Goal: Task Accomplishment & Management: Manage account settings

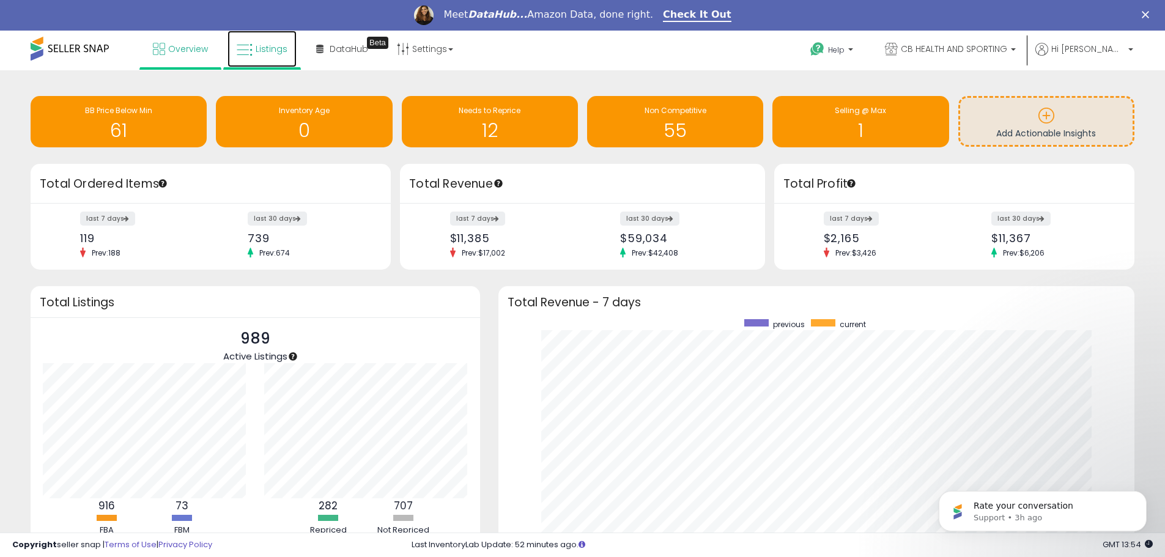
click at [272, 53] on span "Listings" at bounding box center [272, 49] width 32 height 12
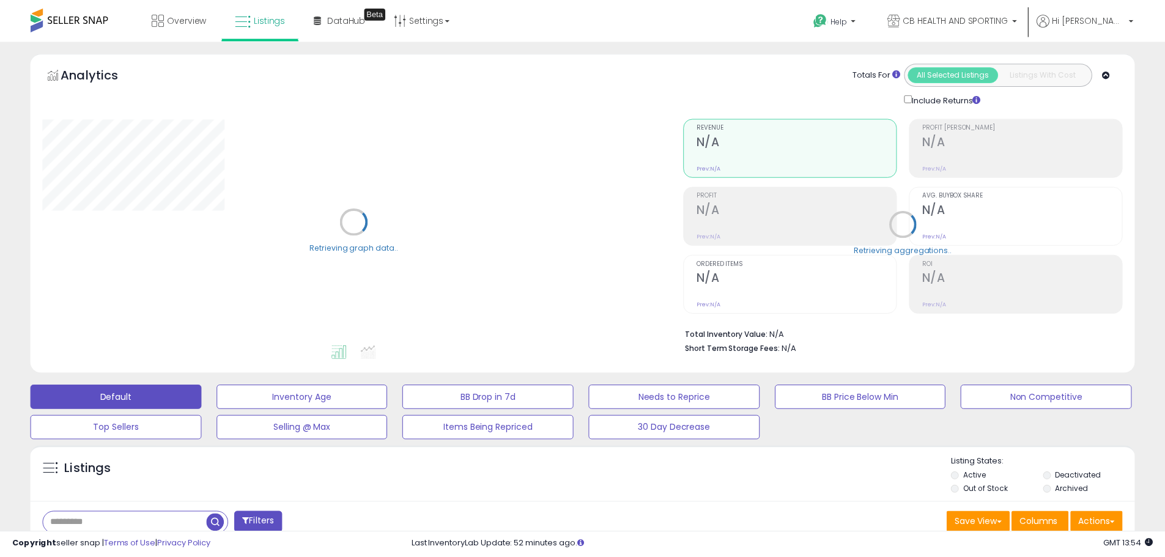
scroll to position [326, 0]
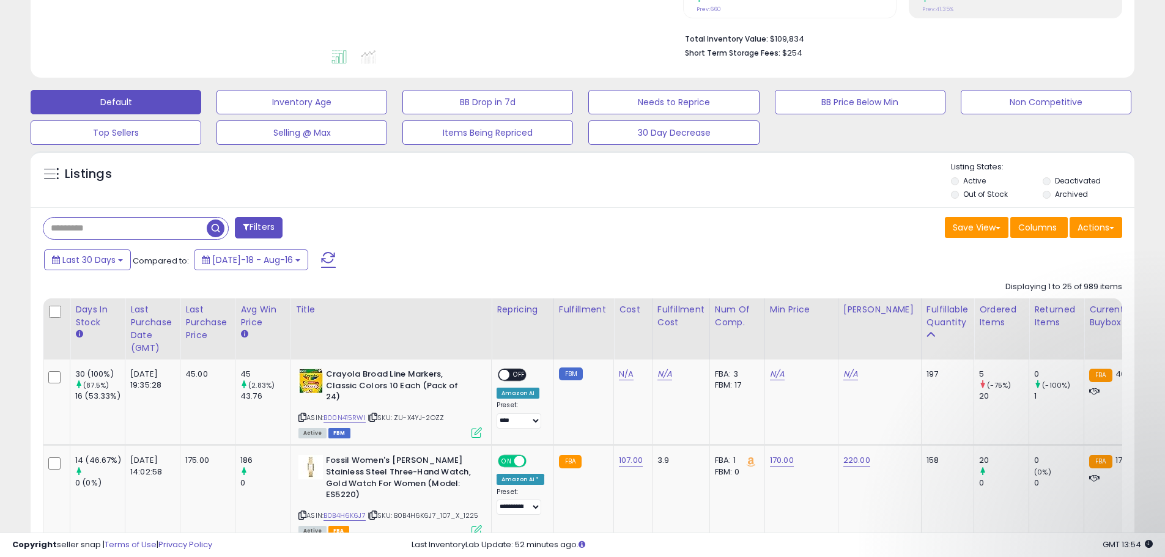
click at [153, 194] on div "Listings Active" at bounding box center [583, 179] width 1104 height 56
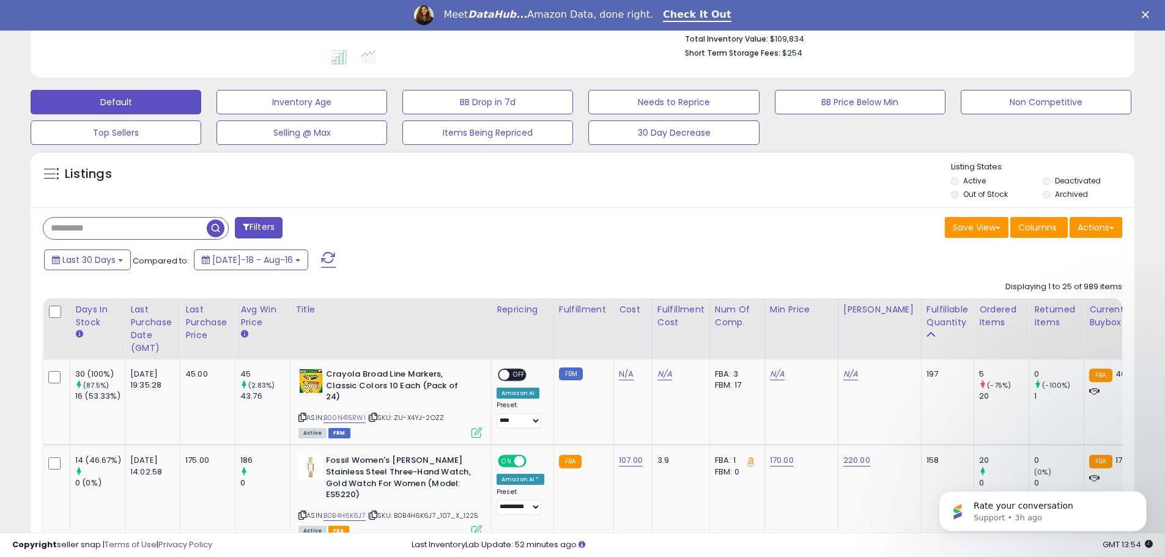
scroll to position [0, 0]
drag, startPoint x: 121, startPoint y: 243, endPoint x: 125, endPoint y: 233, distance: 11.2
click at [125, 233] on input "text" at bounding box center [124, 228] width 163 height 21
paste input "**********"
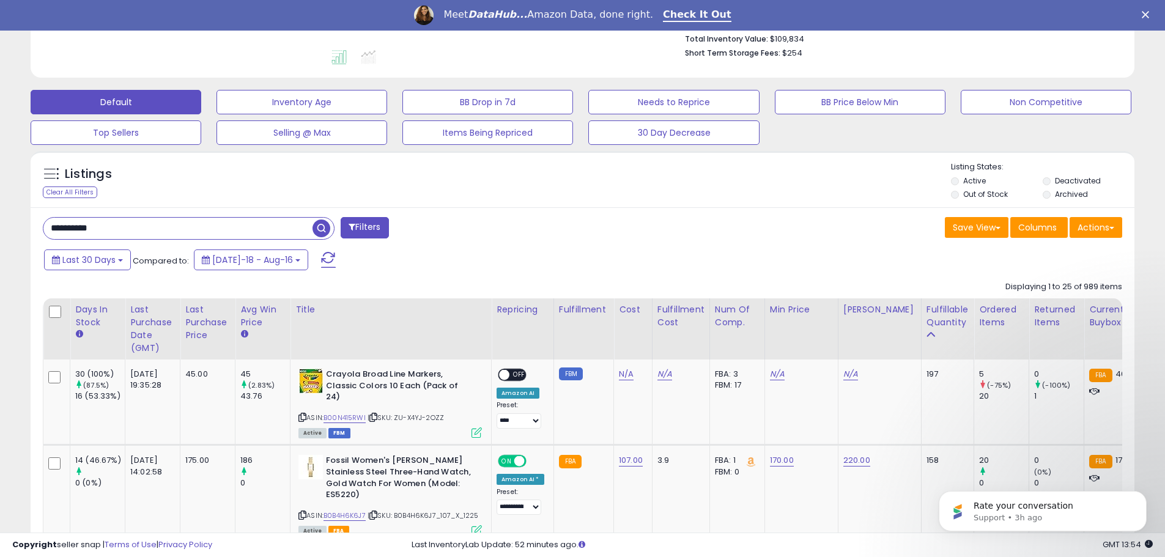
type input "**********"
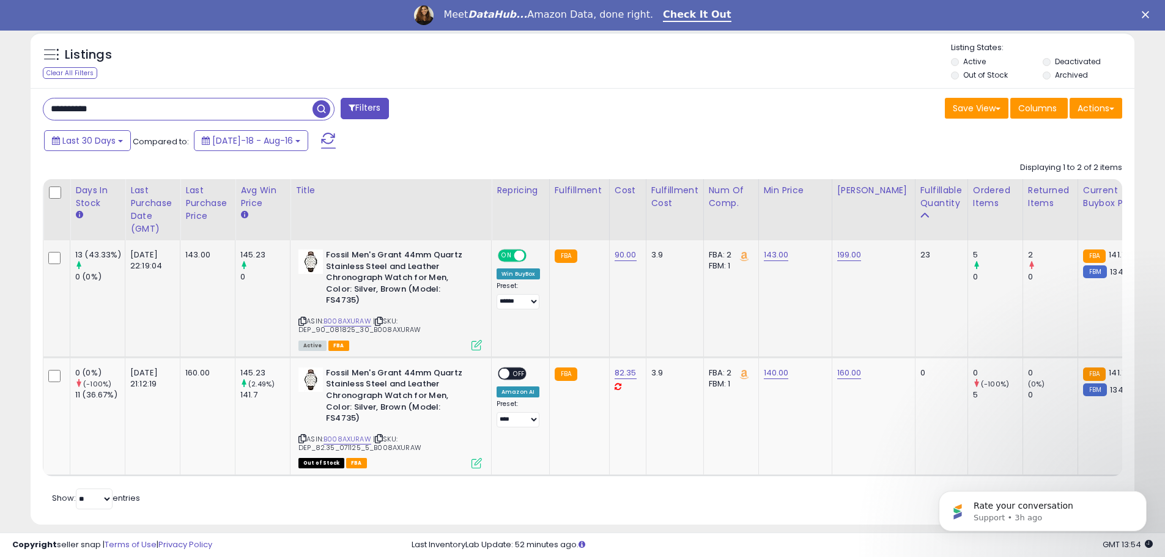
scroll to position [251, 641]
click at [773, 255] on link "143.00" at bounding box center [776, 255] width 25 height 12
drag, startPoint x: 606, startPoint y: 229, endPoint x: 595, endPoint y: 227, distance: 10.6
click at [595, 227] on table "Days In Stock Last Purchase Date (GMT) Title Cost" at bounding box center [1035, 327] width 1985 height 297
type input "***"
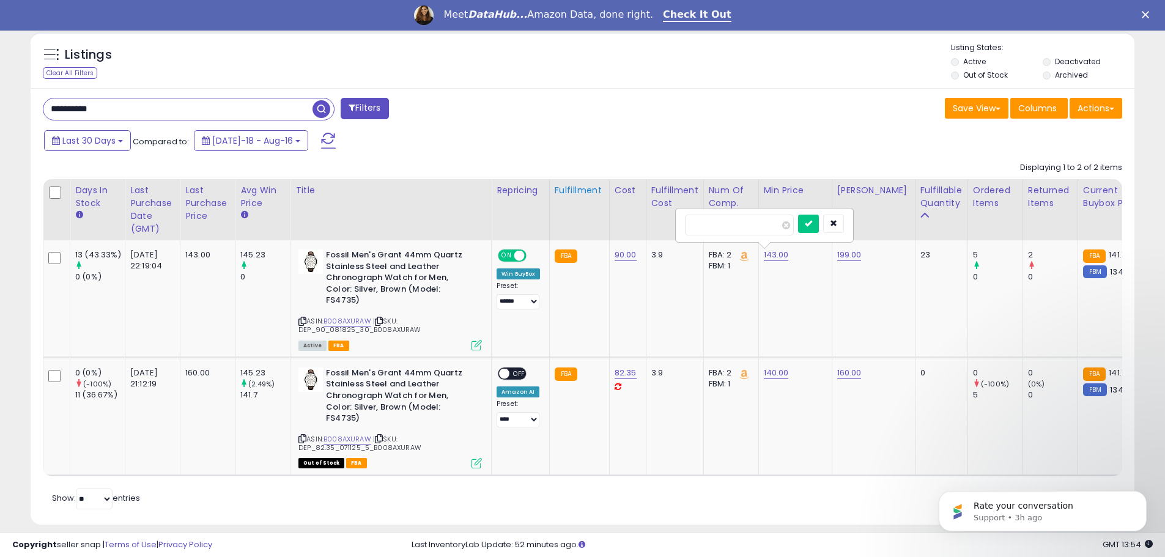
click button "submit" at bounding box center [808, 224] width 21 height 18
click at [769, 247] on td "138.00" at bounding box center [795, 298] width 73 height 117
click at [770, 250] on link "138.00" at bounding box center [776, 255] width 24 height 12
drag, startPoint x: 698, startPoint y: 223, endPoint x: 639, endPoint y: 219, distance: 58.8
click at [642, 219] on table "Days In Stock Last Purchase Date (GMT) Title Cost" at bounding box center [1035, 327] width 1985 height 297
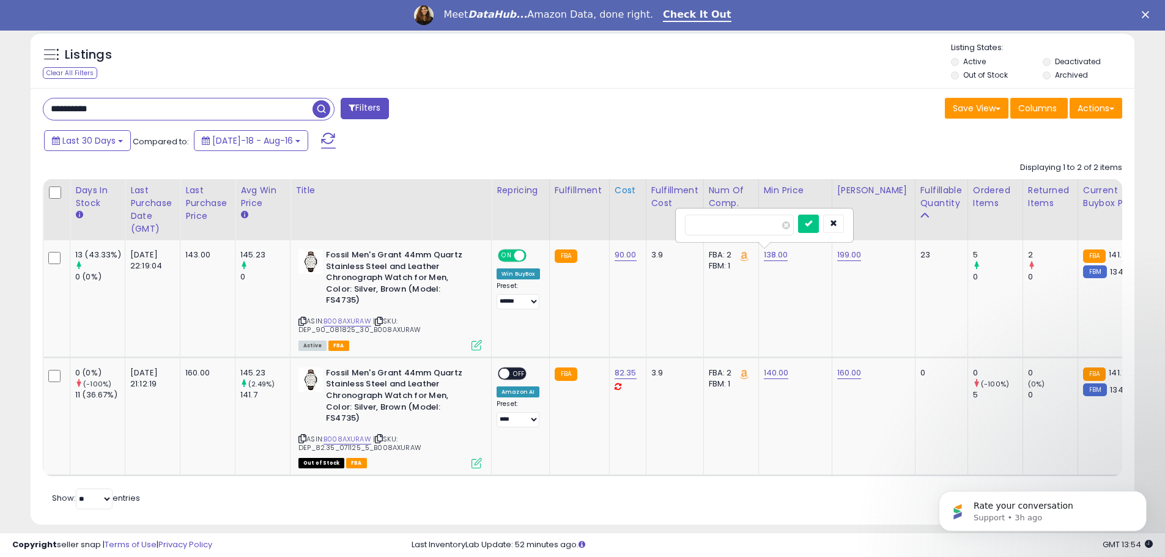
type input "***"
click button "submit" at bounding box center [808, 224] width 21 height 18
click at [347, 316] on link "B008AXURAW" at bounding box center [348, 321] width 48 height 10
